Goal: Navigation & Orientation: Find specific page/section

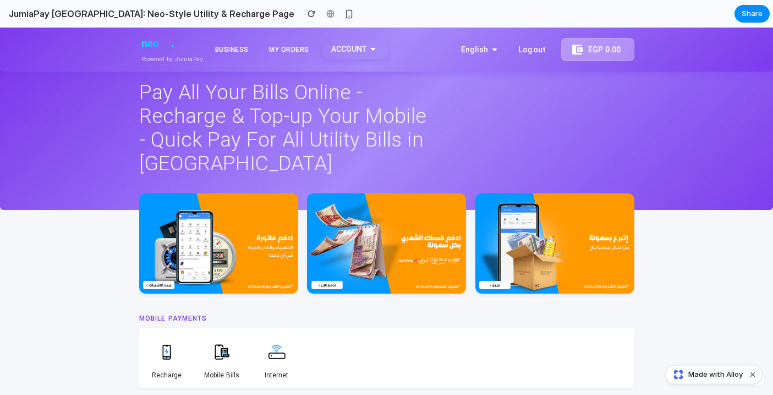
click at [374, 46] on icon "arrow_drop_down" at bounding box center [373, 48] width 13 height 13
click at [228, 50] on div "BUSINESS" at bounding box center [232, 49] width 40 height 8
